Goal: Information Seeking & Learning: Find specific fact

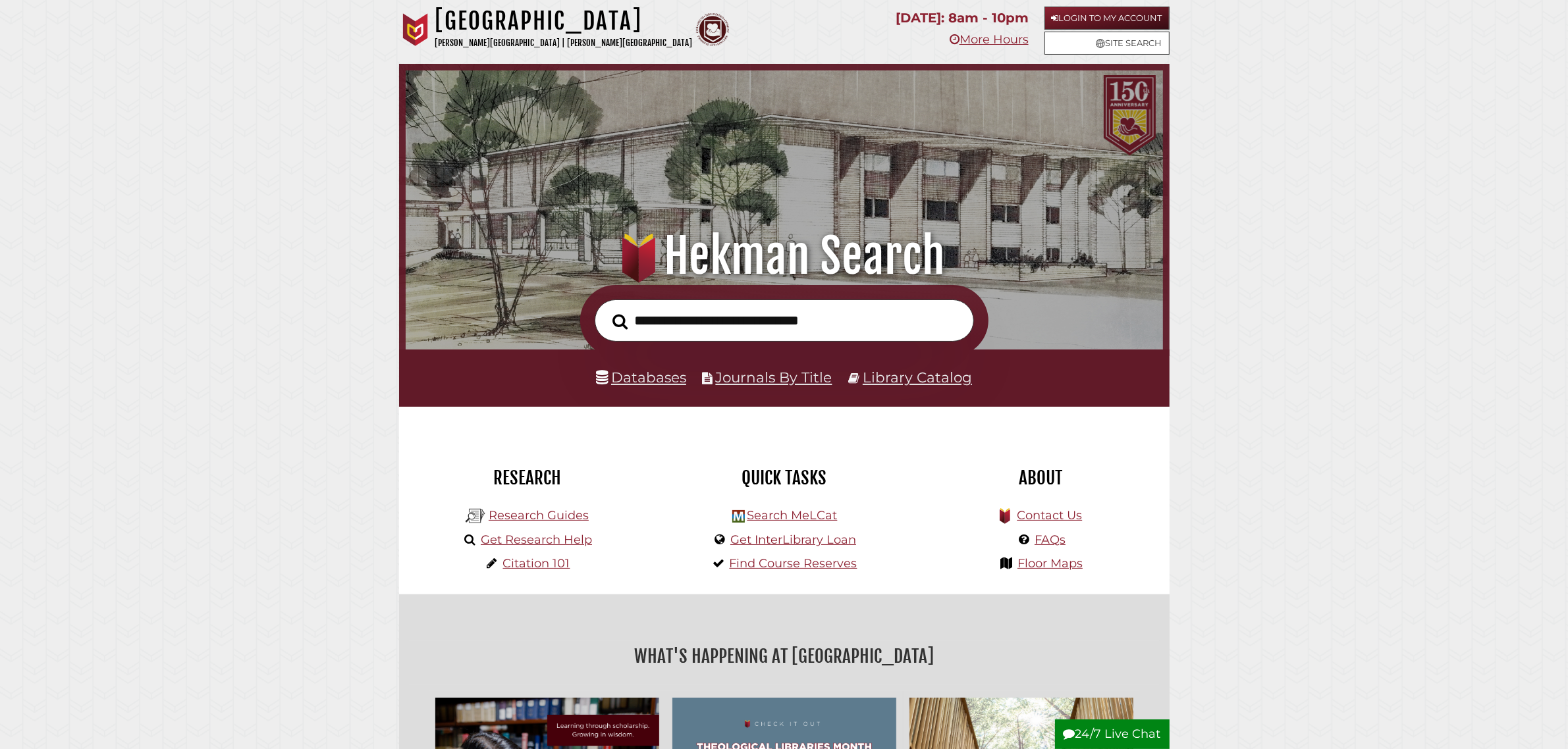
scroll to position [250, 751]
click at [746, 315] on input "text" at bounding box center [784, 321] width 380 height 43
type input "**********"
click at [606, 310] on button "Search" at bounding box center [620, 321] width 28 height 24
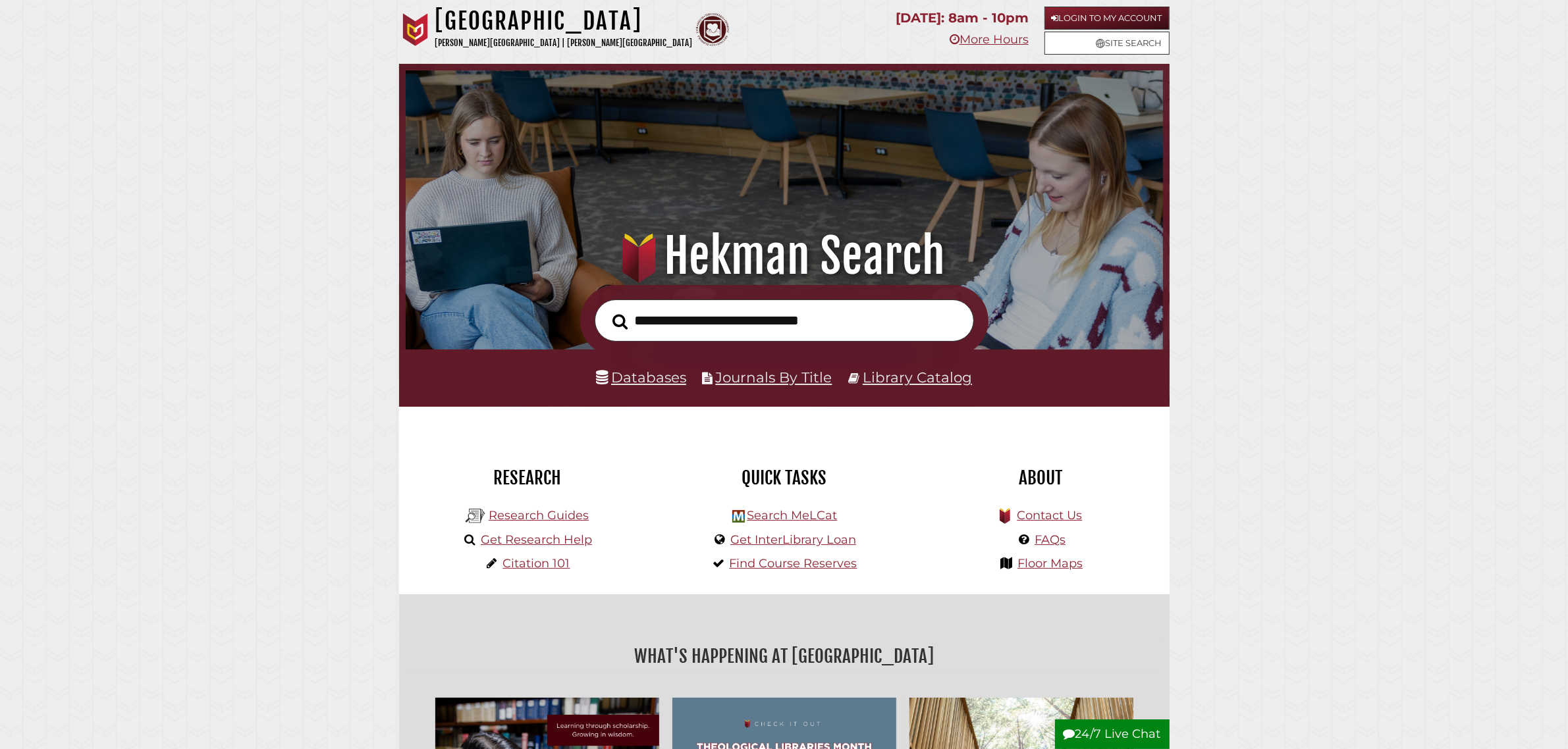
scroll to position [250, 751]
click at [1066, 14] on link "Login to My Account" at bounding box center [1107, 18] width 125 height 23
